Goal: Transaction & Acquisition: Purchase product/service

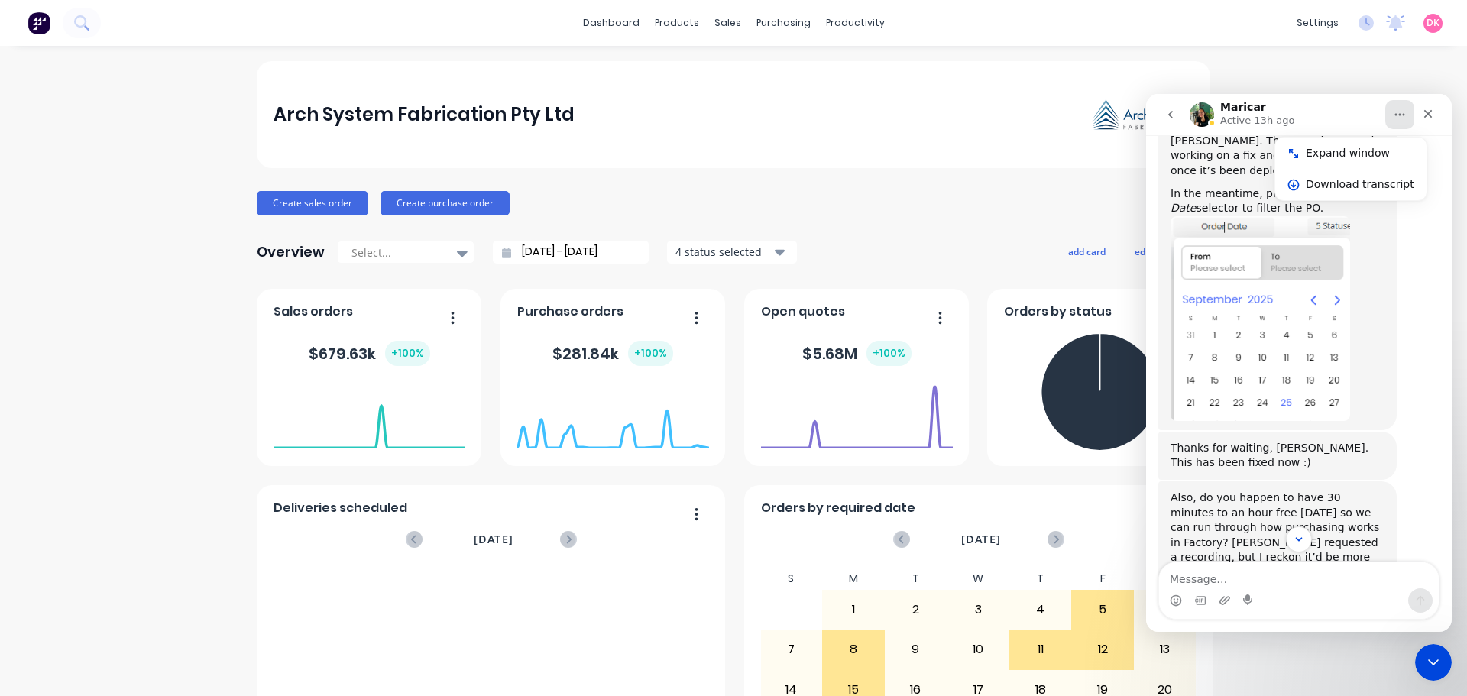
scroll to position [698, 0]
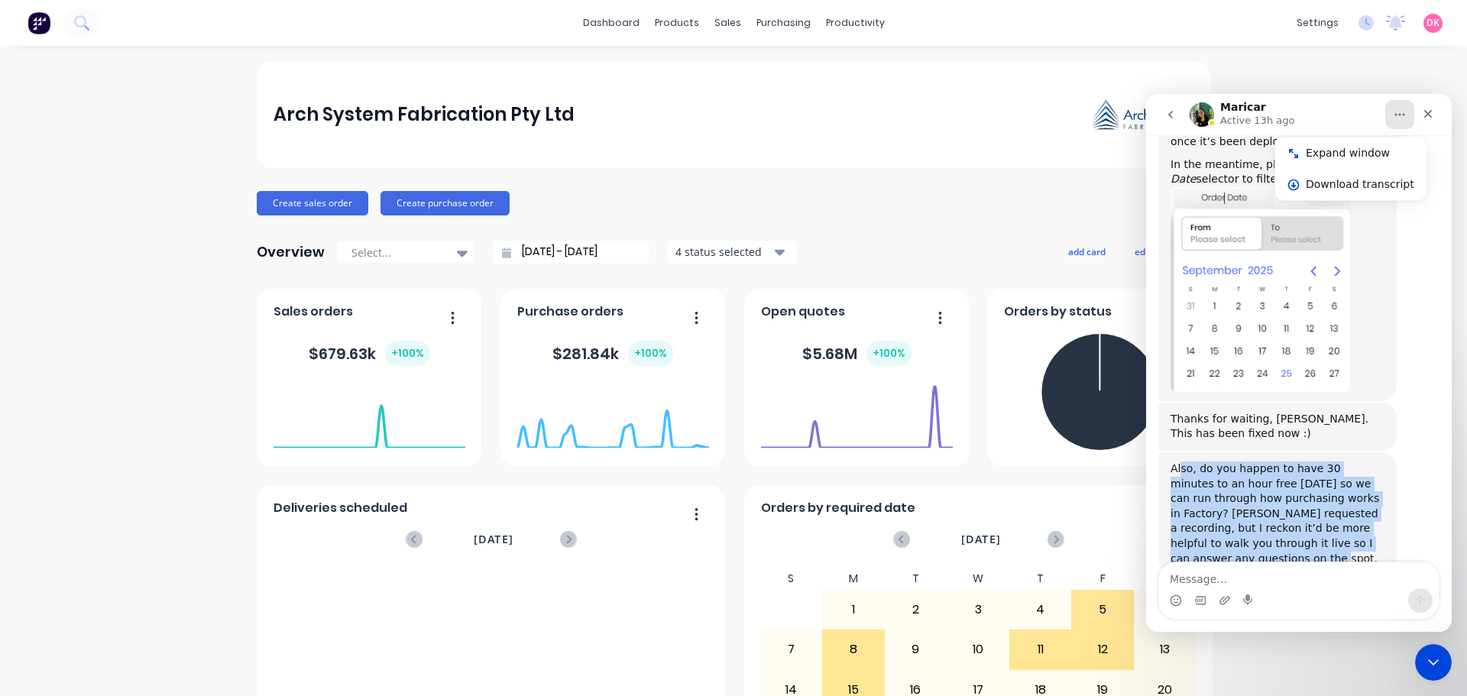
drag, startPoint x: 1182, startPoint y: 426, endPoint x: 1264, endPoint y: 509, distance: 116.7
click at [1264, 509] on div "Also, do you happen to have 30 minutes to an hour free tomorrow so we can run t…" at bounding box center [1277, 513] width 214 height 105
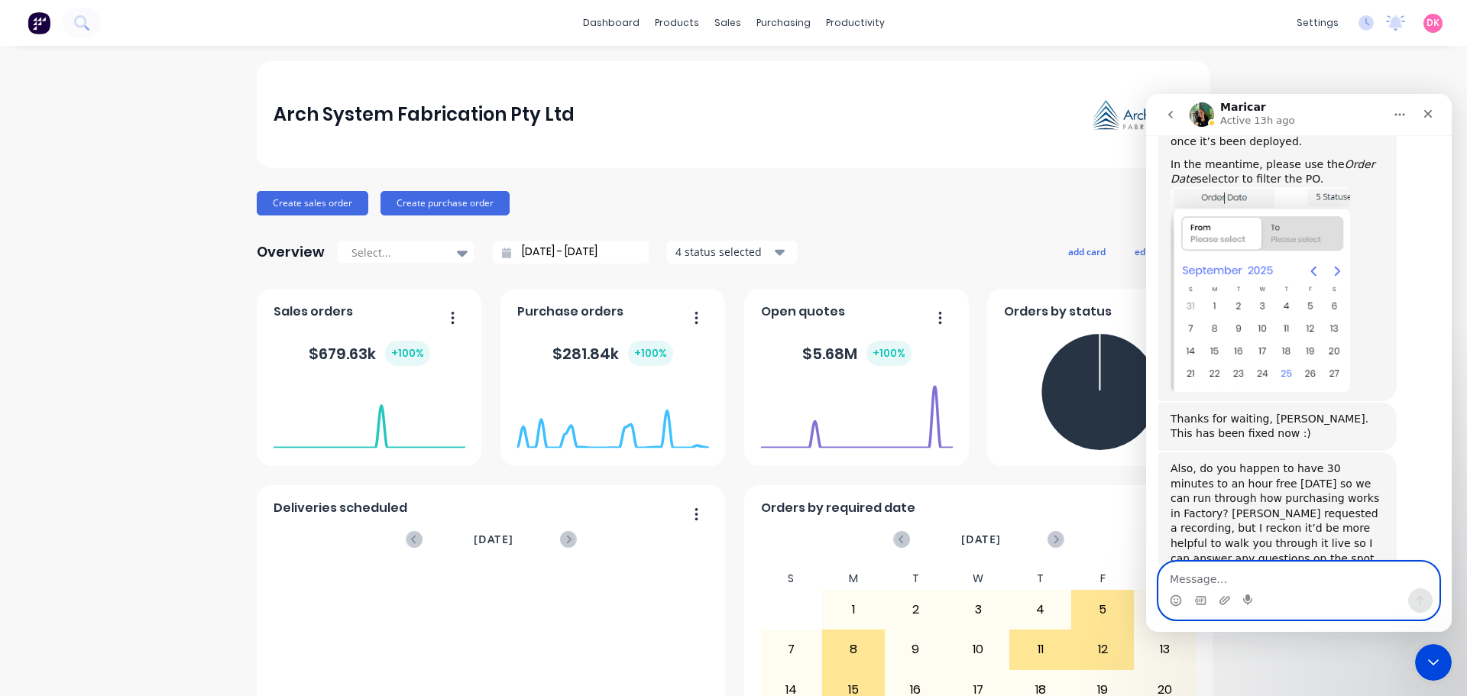
click at [1240, 571] on textarea "Message…" at bounding box center [1299, 575] width 280 height 26
type textarea "Hi Maricar,"
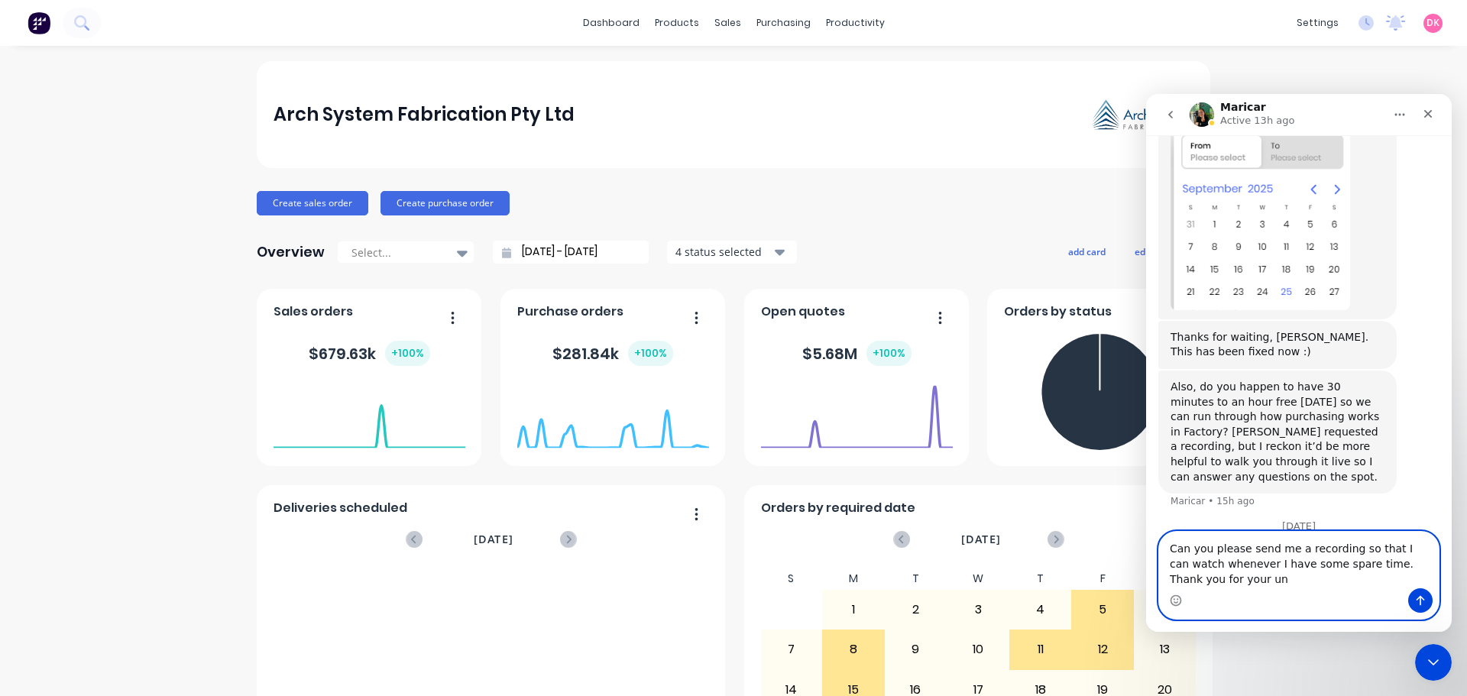
scroll to position [795, 0]
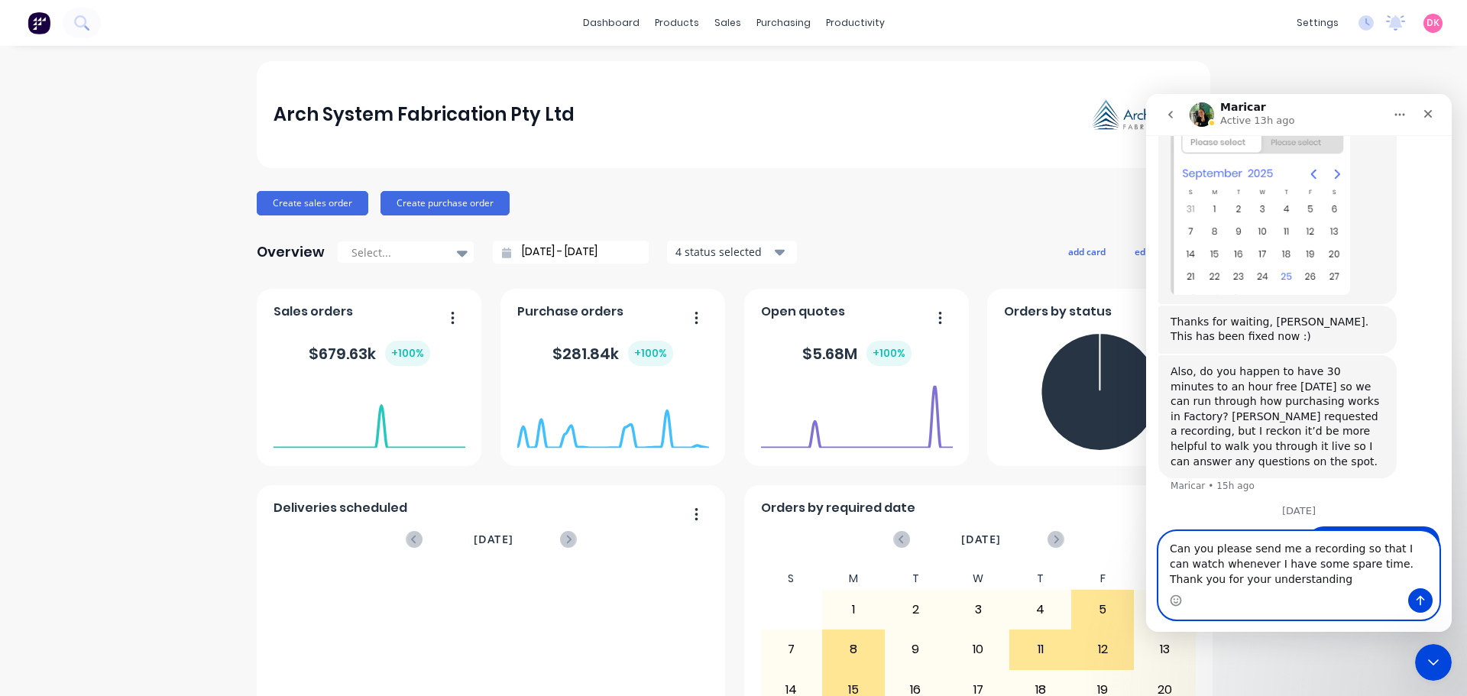
type textarea "Can you please send me a recording so that I can watch whenever I have some spa…"
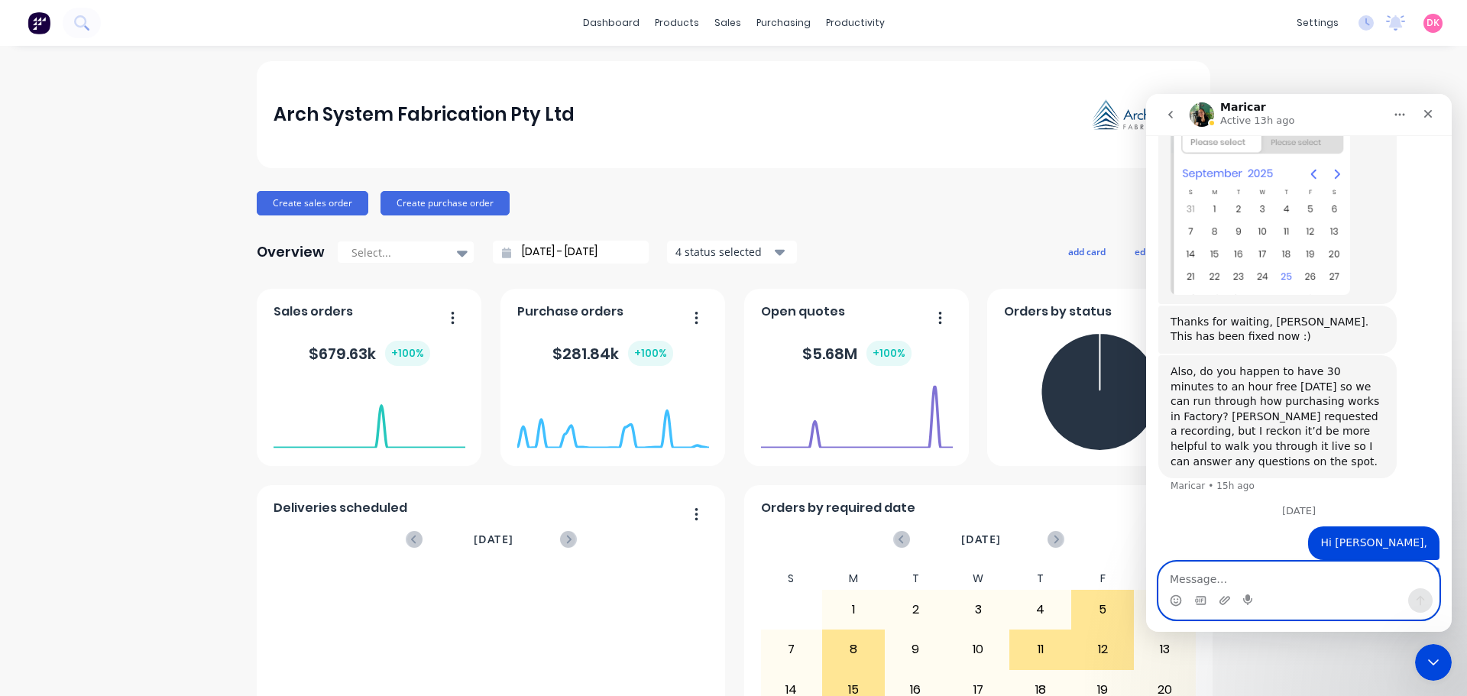
scroll to position [830, 0]
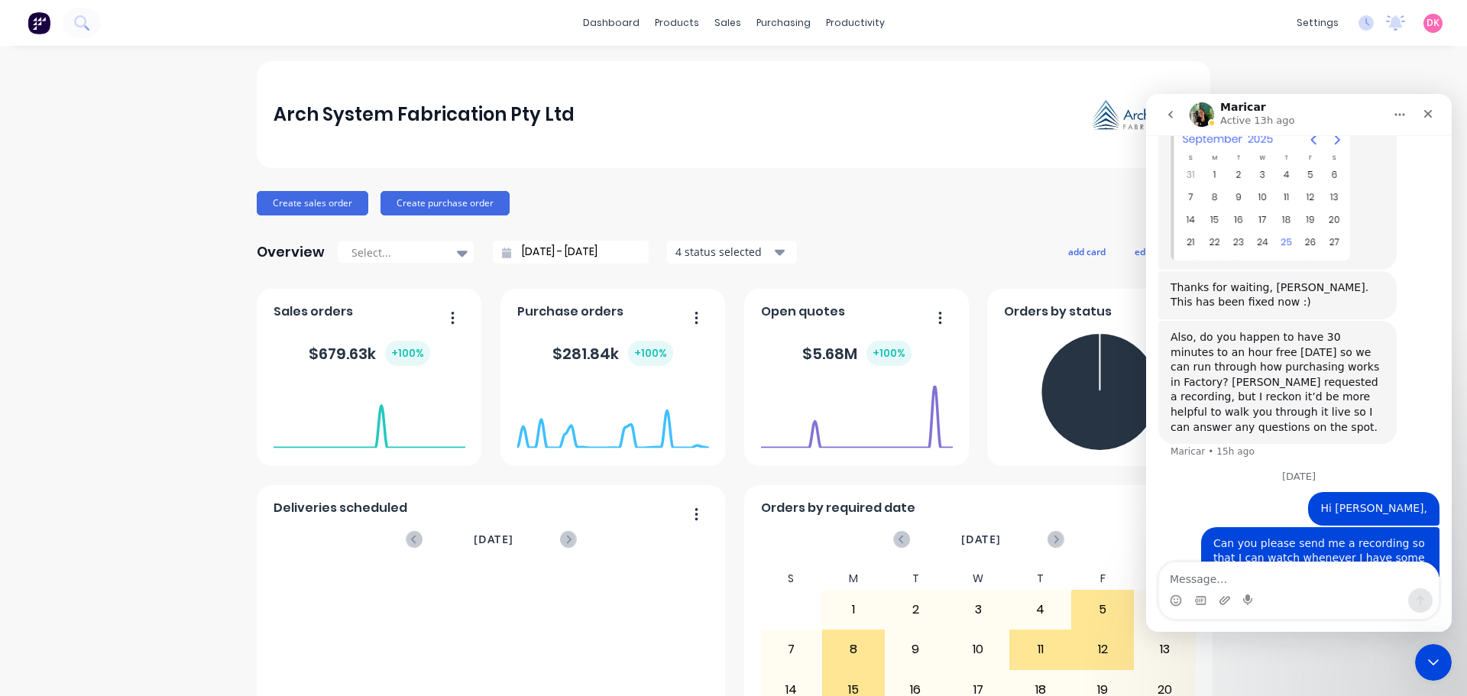
click at [1402, 118] on icon "Home" at bounding box center [1399, 114] width 12 height 12
click at [1334, 62] on div "Arch System Fabrication Pty Ltd Create sales order Create purchase order Overvi…" at bounding box center [733, 459] width 1467 height 797
click at [1422, 651] on icon "Close Intercom Messenger" at bounding box center [1431, 660] width 18 height 18
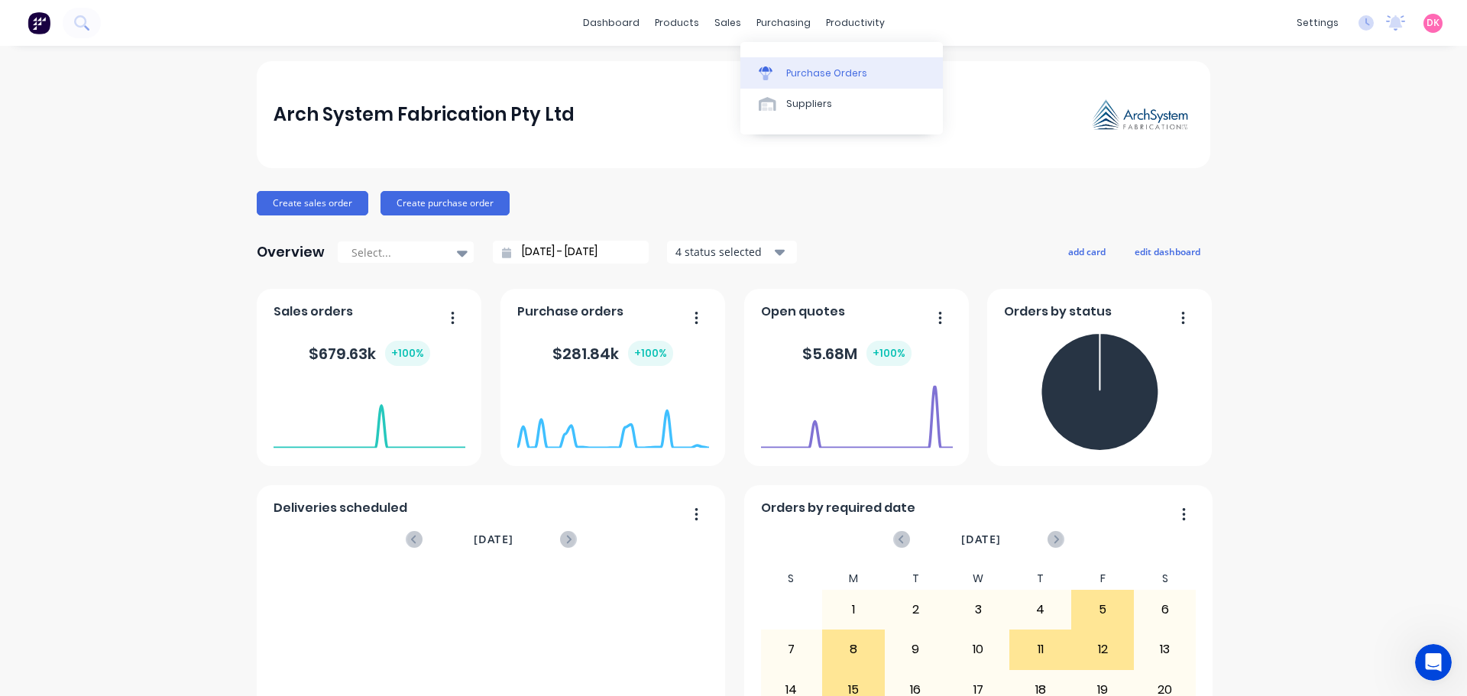
click at [811, 65] on link "Purchase Orders" at bounding box center [841, 72] width 202 height 31
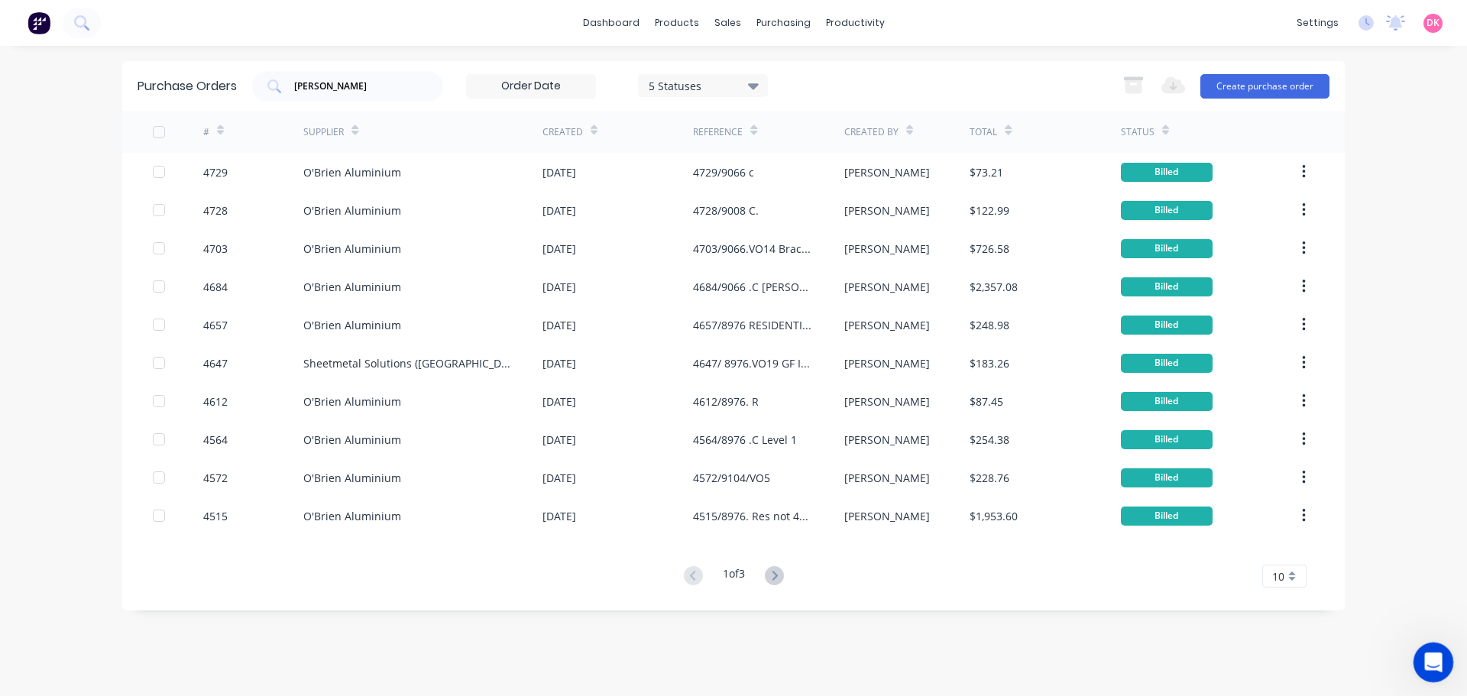
click at [1435, 661] on icon "Open Intercom Messenger" at bounding box center [1431, 660] width 25 height 25
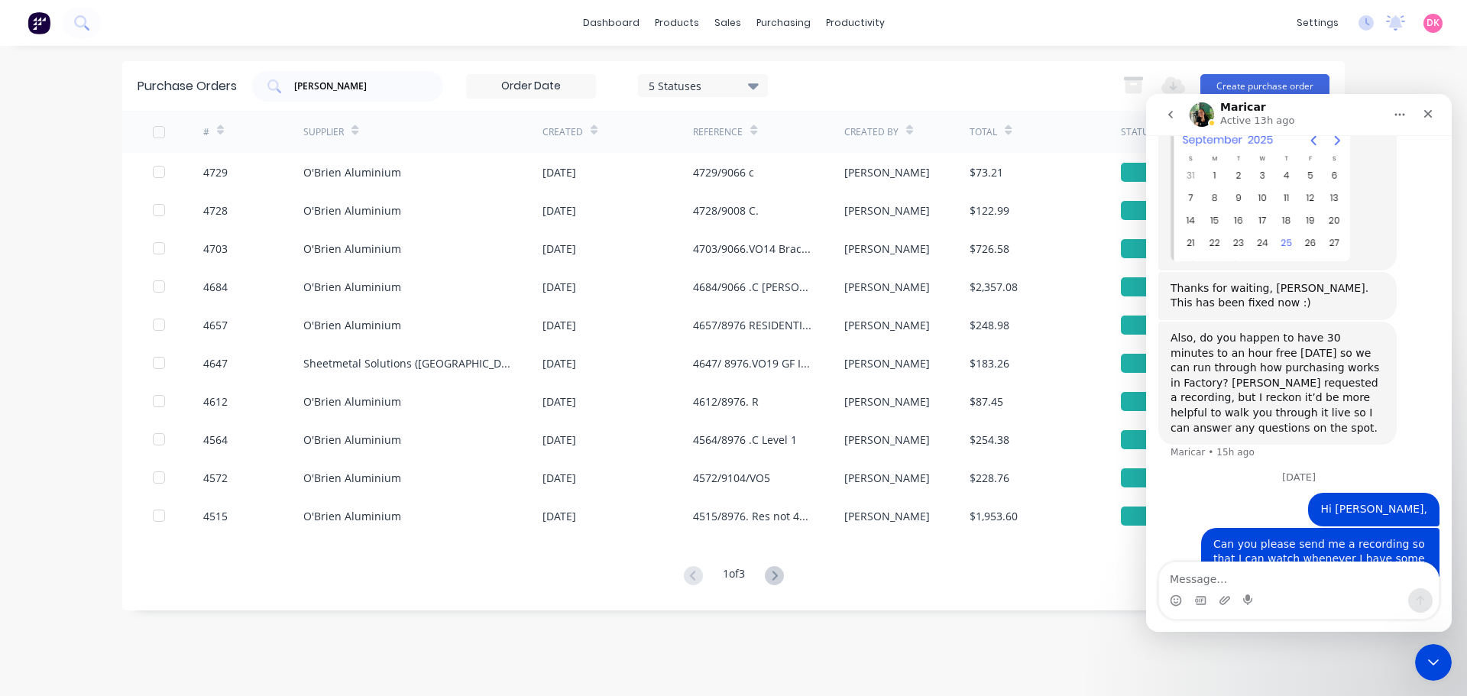
scroll to position [830, 0]
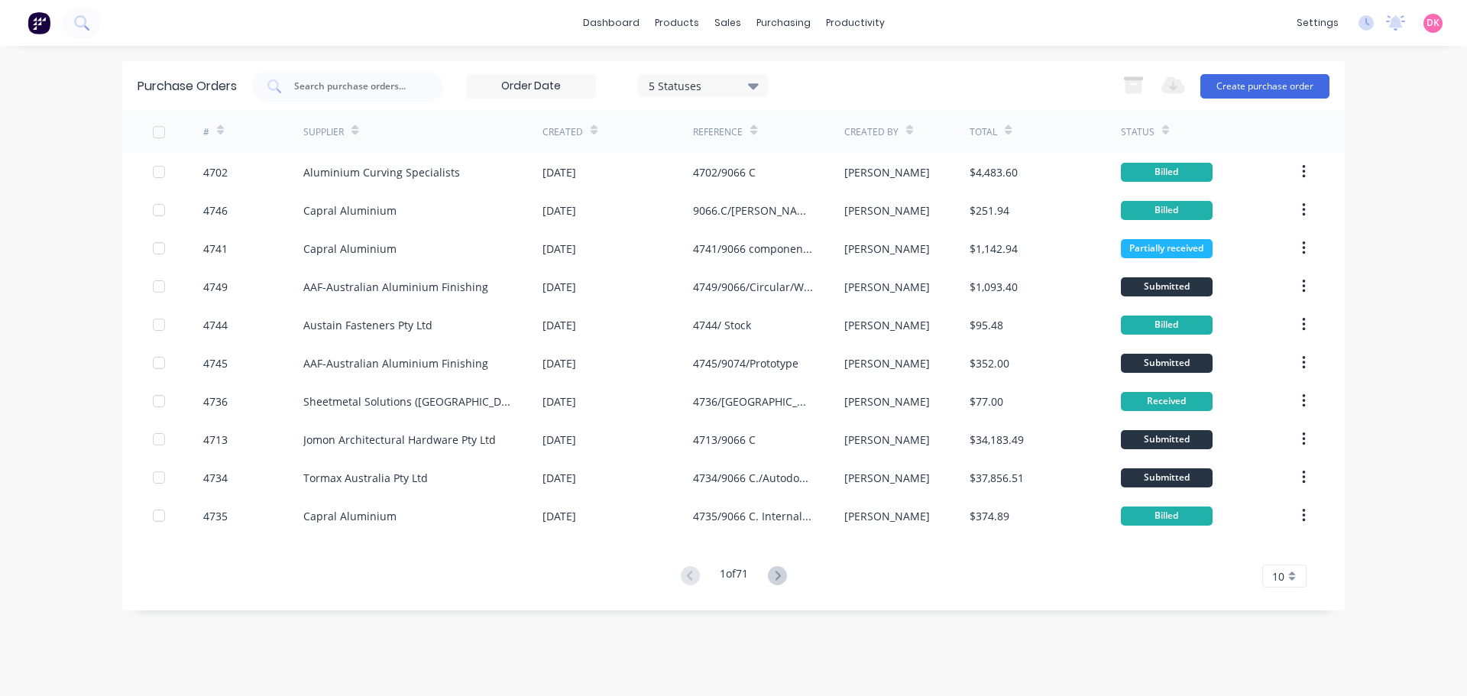
click at [555, 92] on input at bounding box center [531, 86] width 128 height 23
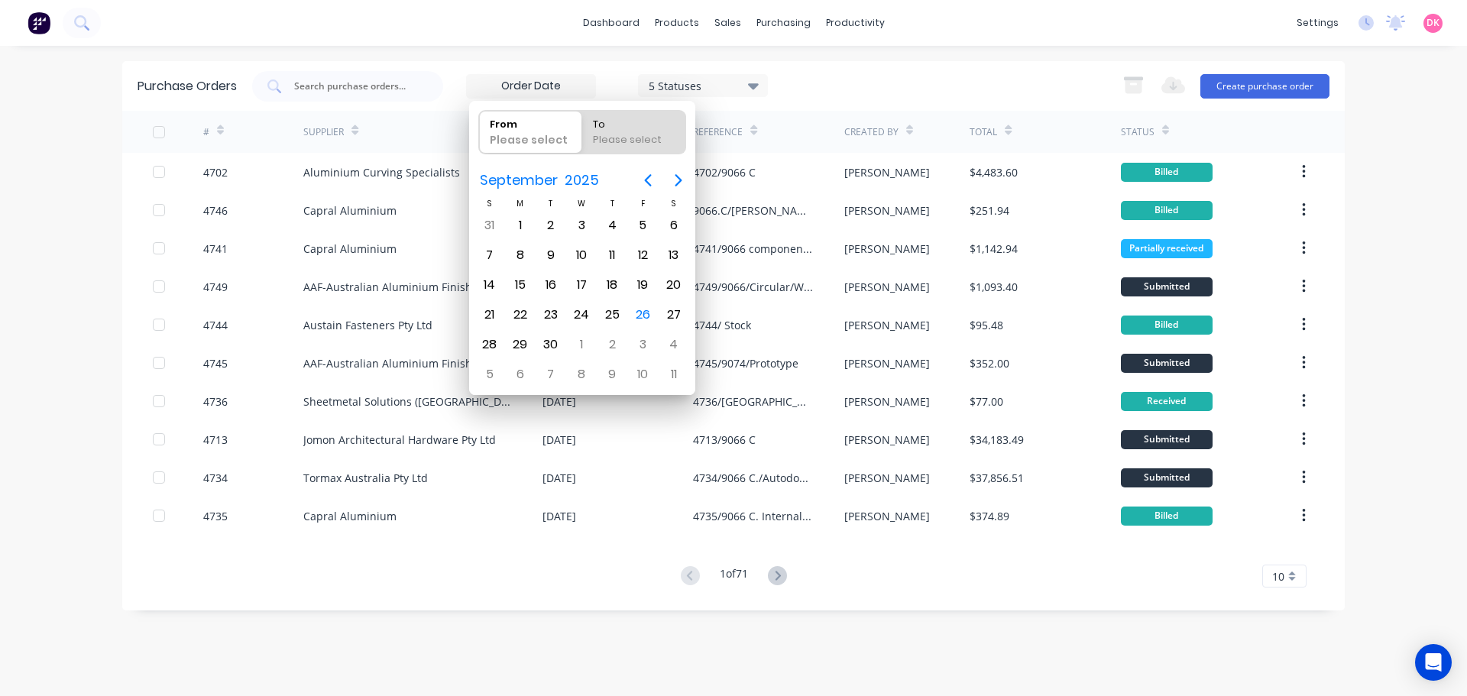
click at [993, 33] on div "dashboard products sales purchasing productivity dashboard products Product Cat…" at bounding box center [733, 23] width 1467 height 46
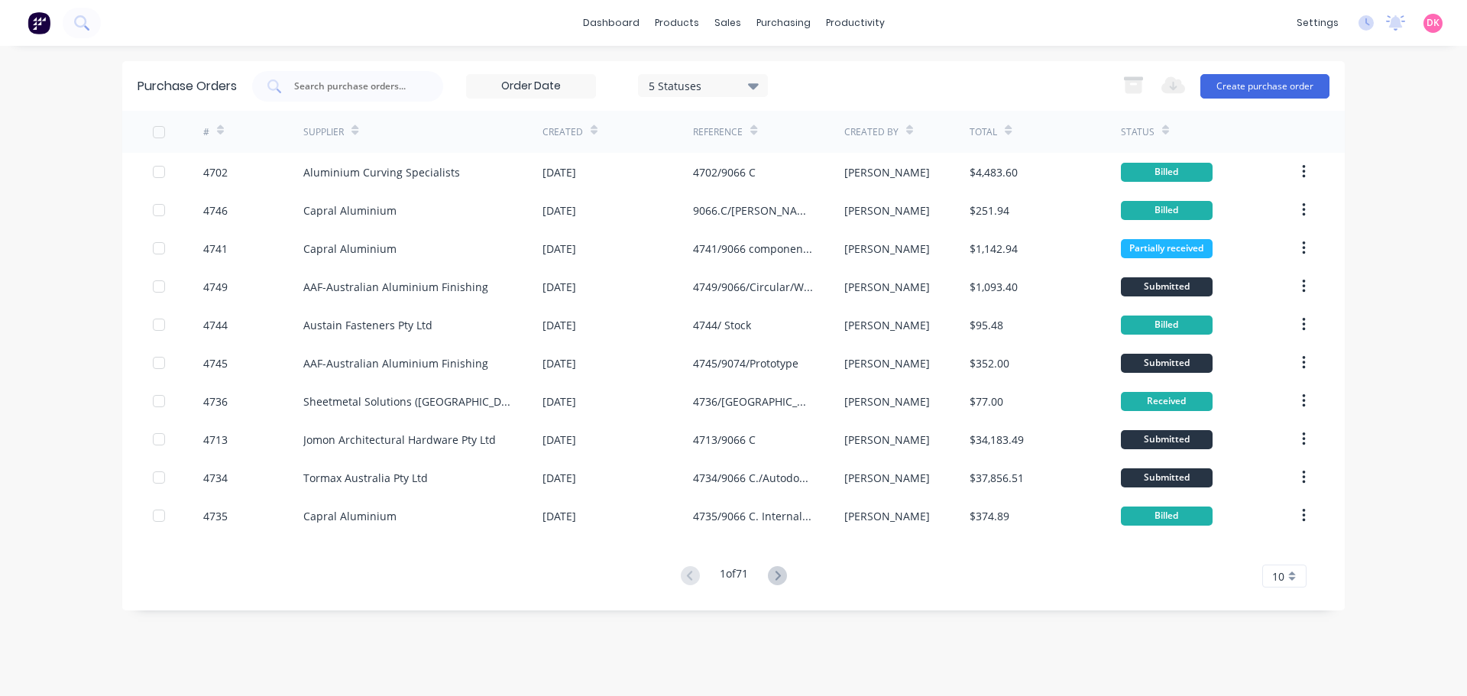
click at [1044, 18] on div "dashboard products sales purchasing productivity dashboard products Product Cat…" at bounding box center [733, 23] width 1467 height 46
click at [322, 88] on input "text" at bounding box center [356, 86] width 127 height 15
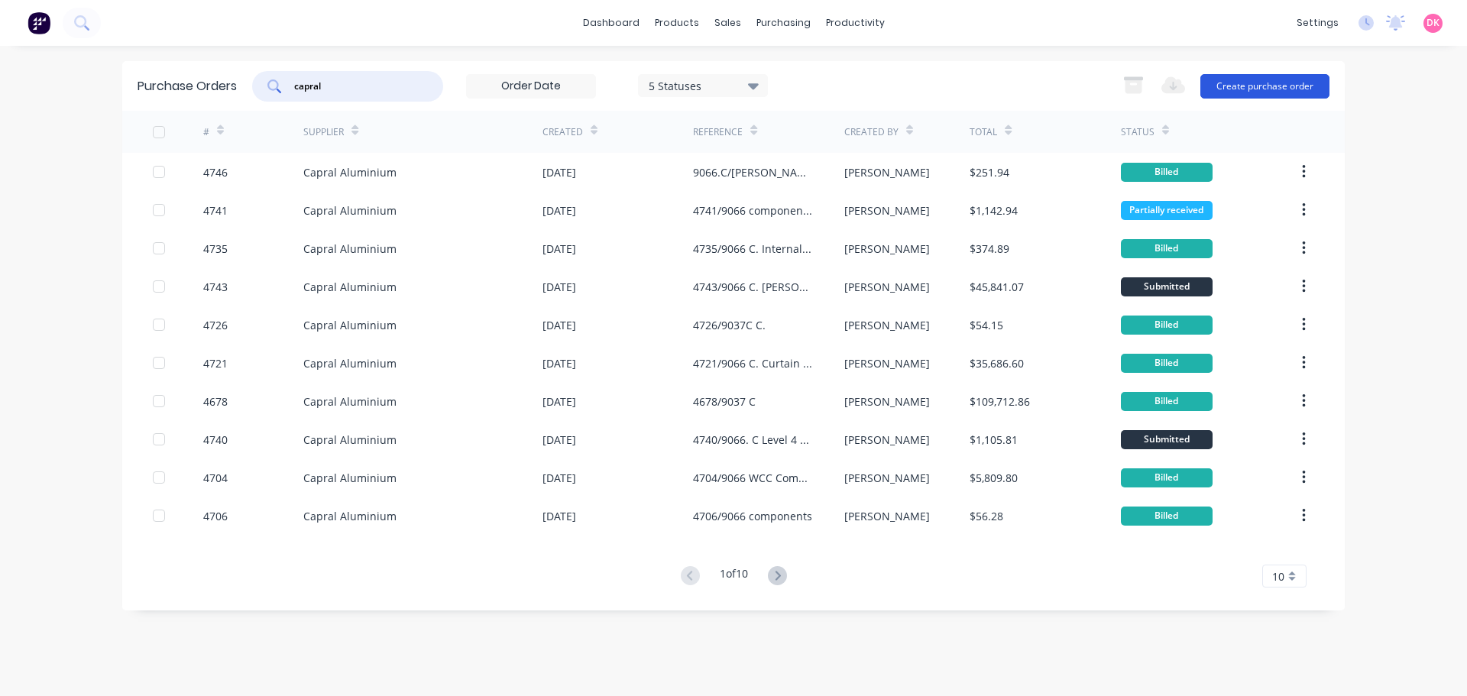
type input "capral"
click at [1286, 81] on button "Create purchase order" at bounding box center [1264, 86] width 129 height 24
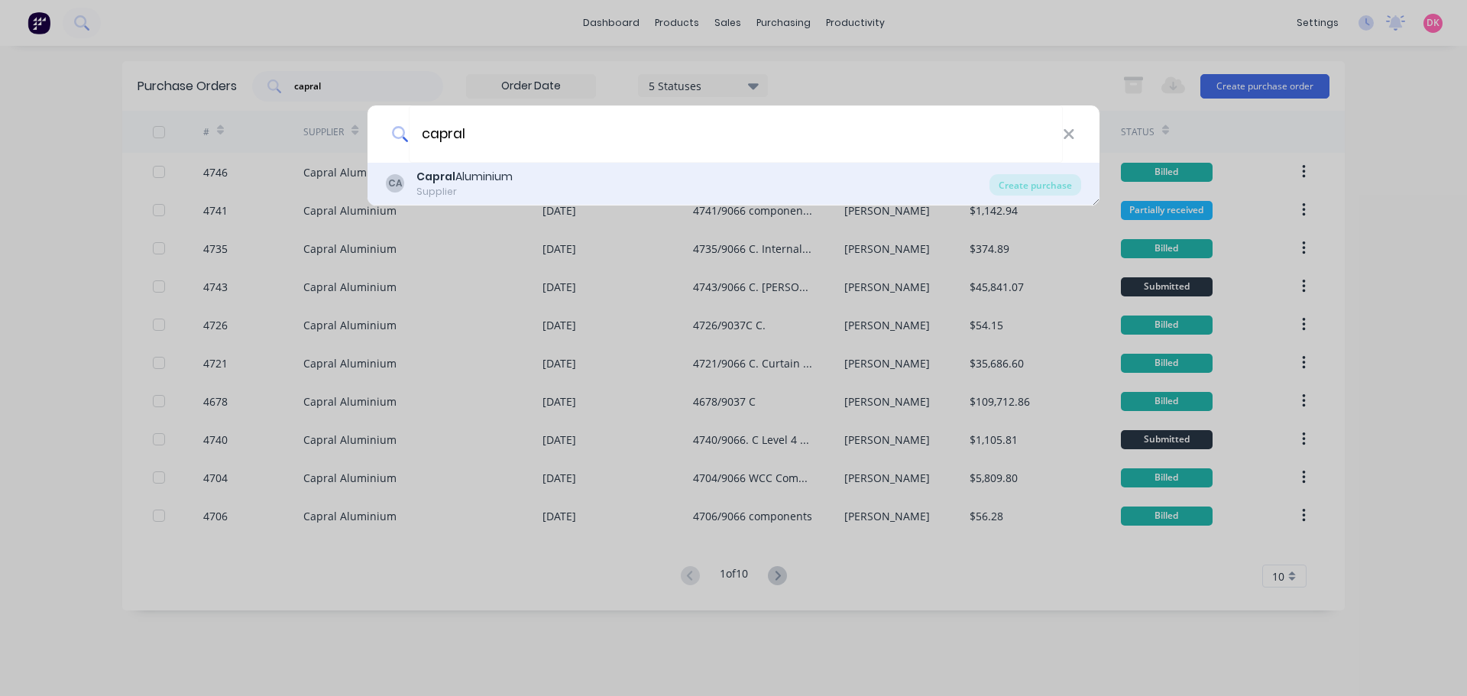
type input "capral"
click at [712, 177] on div "CA Capral Aluminium Supplier" at bounding box center [687, 184] width 603 height 30
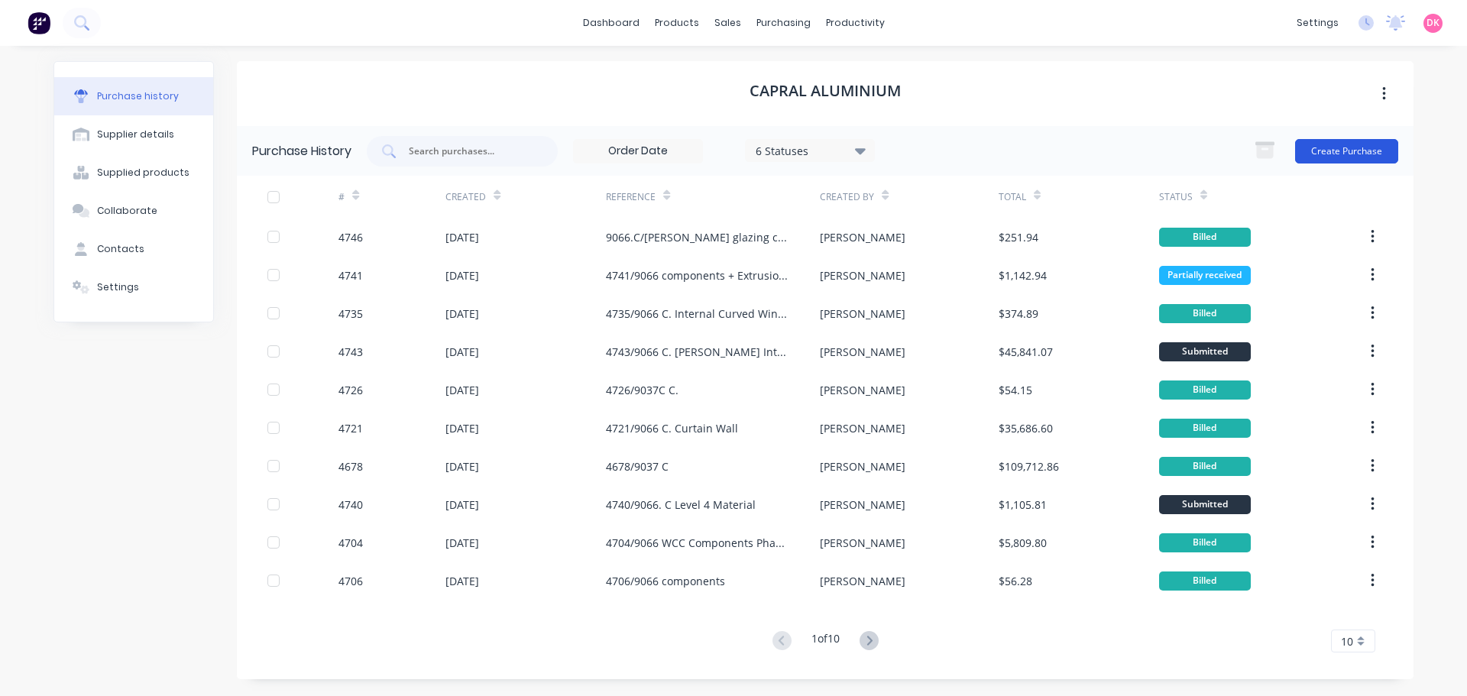
click at [1338, 154] on button "Create Purchase" at bounding box center [1346, 151] width 103 height 24
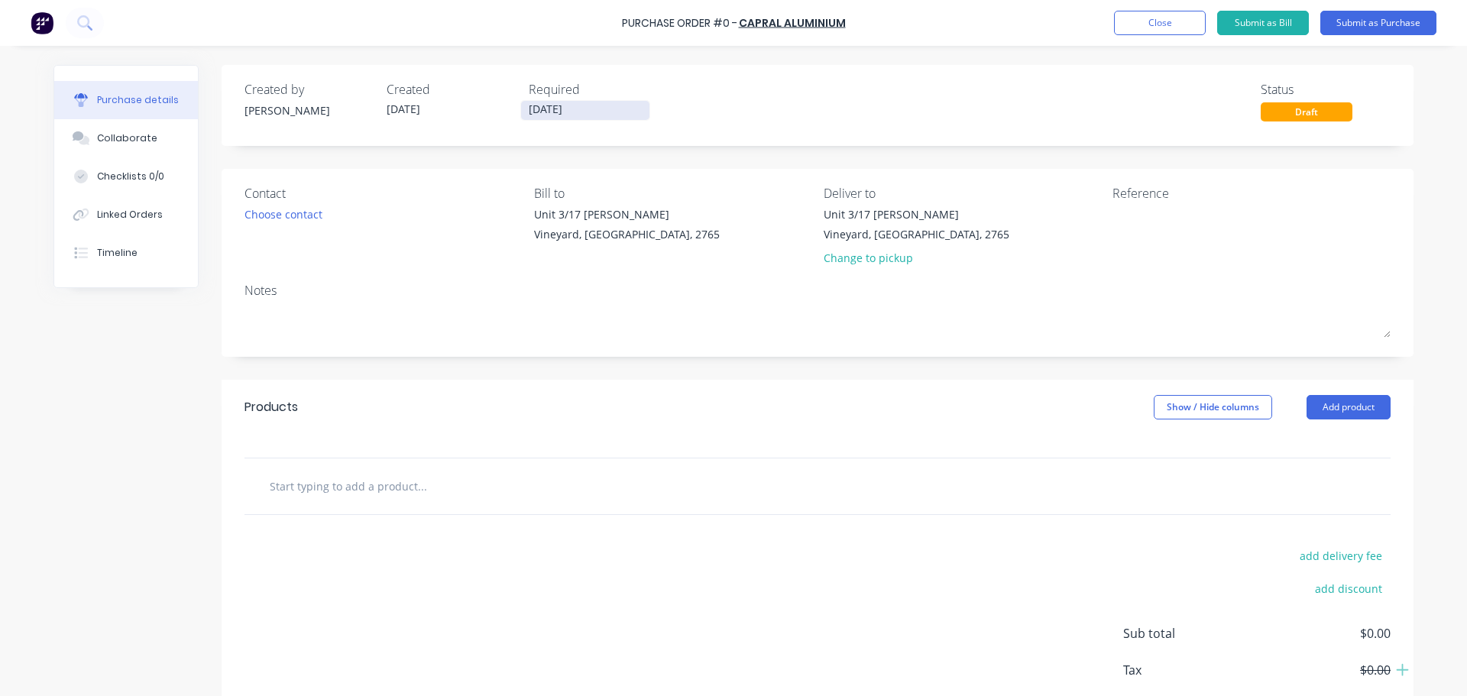
click at [594, 116] on input "[DATE]" at bounding box center [585, 110] width 128 height 19
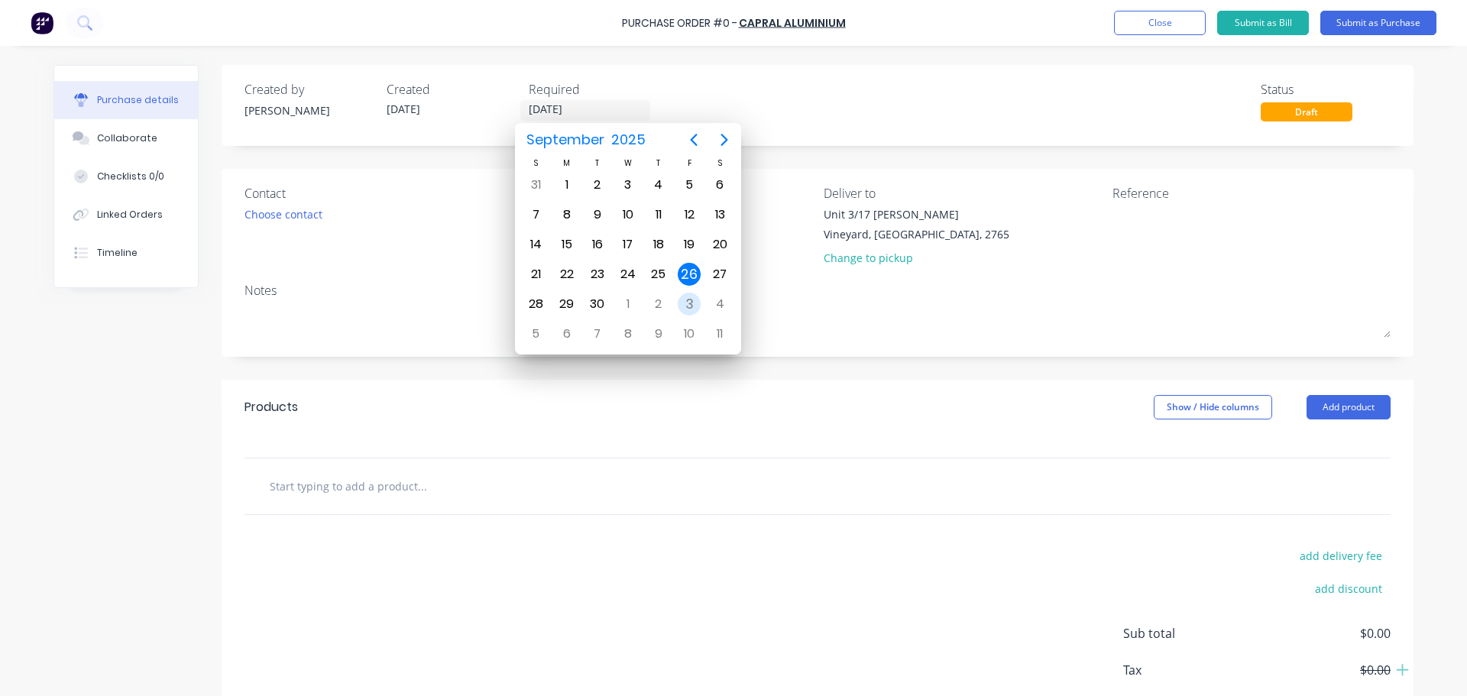
click at [690, 303] on div "3" at bounding box center [689, 304] width 23 height 23
type input "[DATE]"
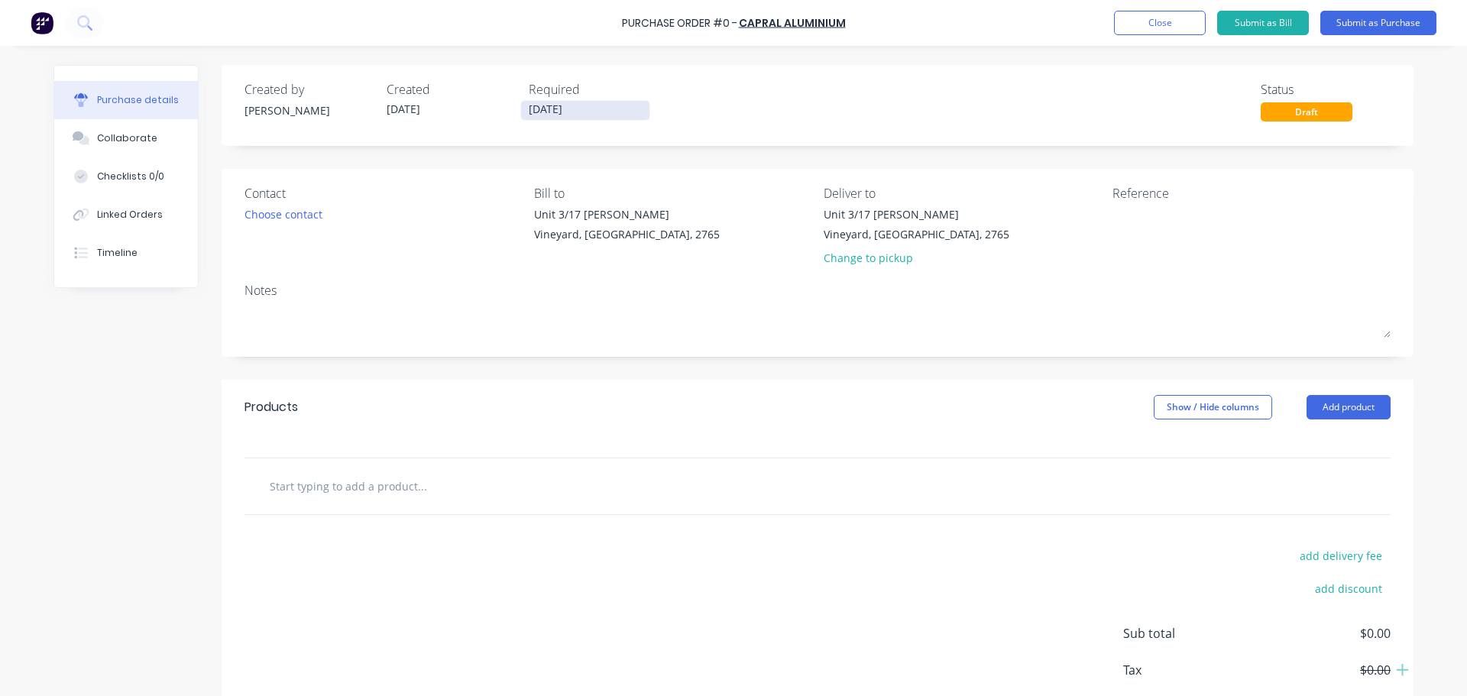
click at [588, 107] on input "[DATE]" at bounding box center [585, 110] width 128 height 19
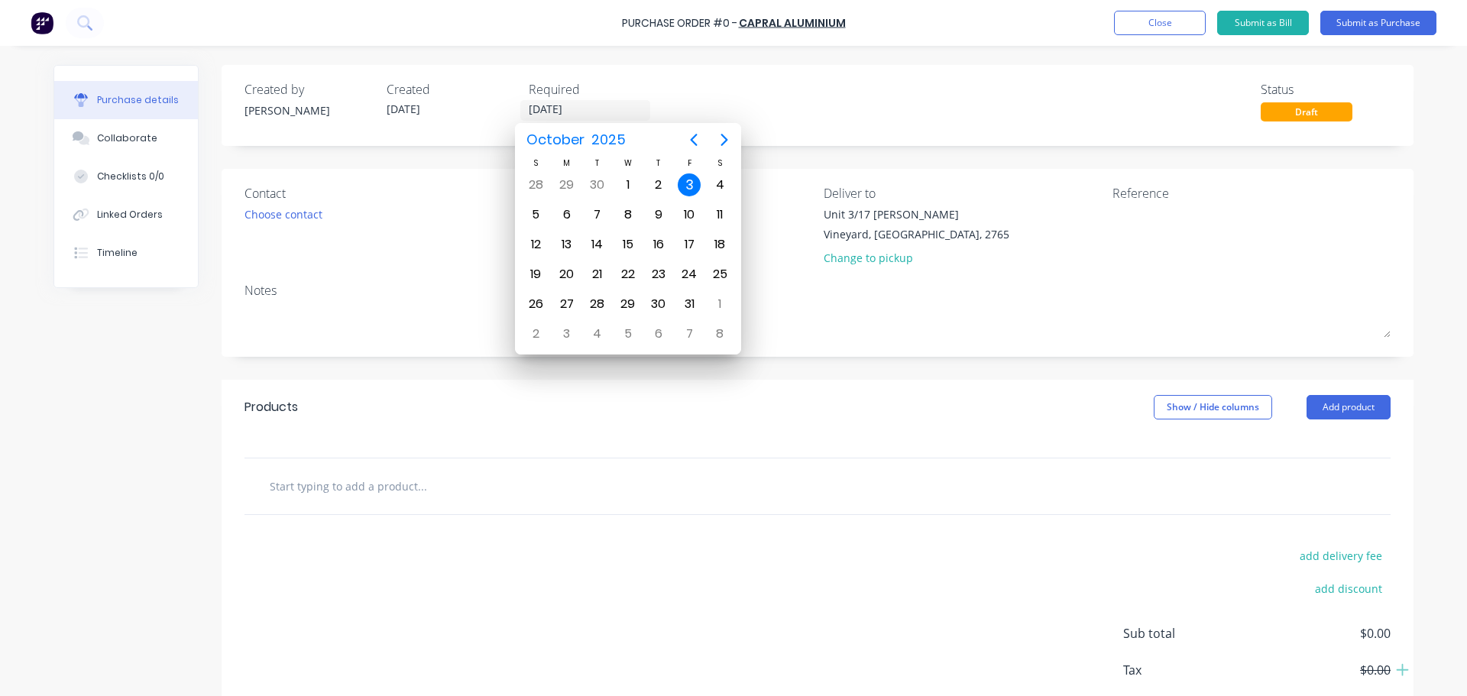
click at [720, 82] on div "Created by [PERSON_NAME] Created [DATE] Required [DATE] Status Draft" at bounding box center [817, 100] width 1146 height 41
